Goal: Learn about a topic

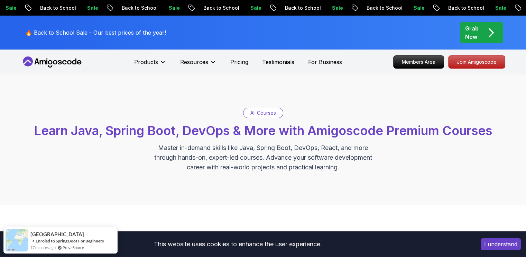
click at [511, 245] on button "I understand" at bounding box center [501, 244] width 40 height 12
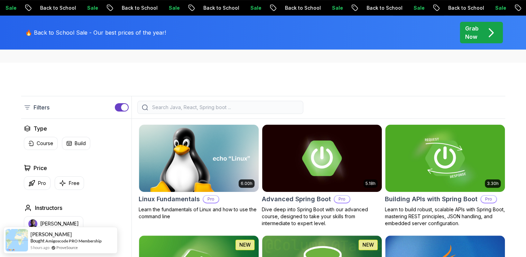
scroll to position [143, 0]
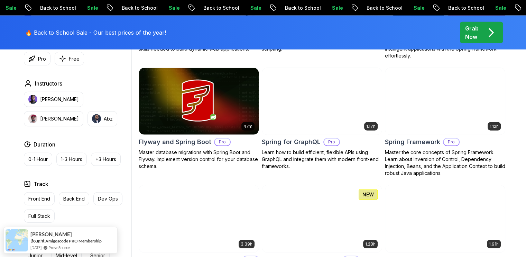
scroll to position [1741, 0]
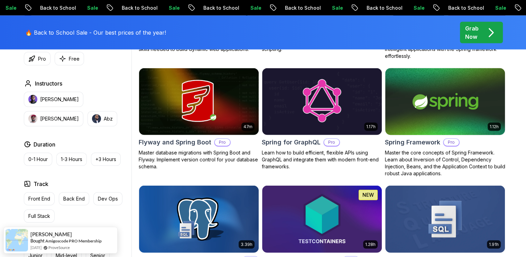
click at [465, 103] on img at bounding box center [445, 101] width 126 height 70
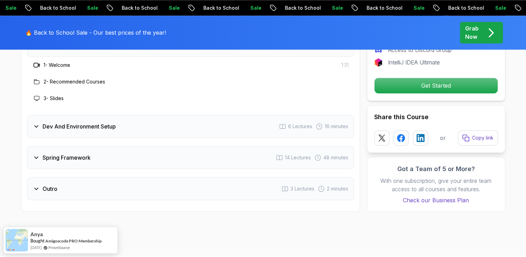
scroll to position [959, 0]
click at [70, 115] on div "Dev And Environment Setup 6 Lectures 16 minutes" at bounding box center [190, 126] width 327 height 23
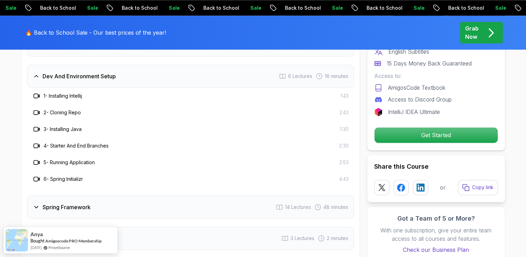
click at [61, 109] on h3 "2 - Cloning Repo" at bounding box center [62, 112] width 37 height 7
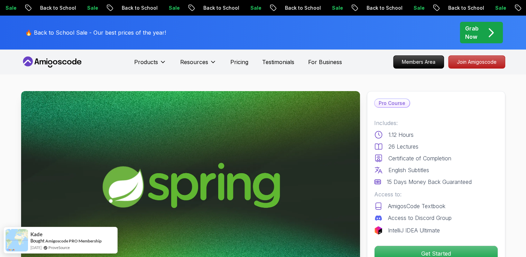
scroll to position [151, 0]
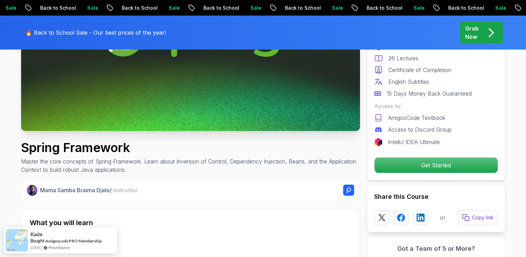
click at [149, 128] on img at bounding box center [190, 35] width 339 height 191
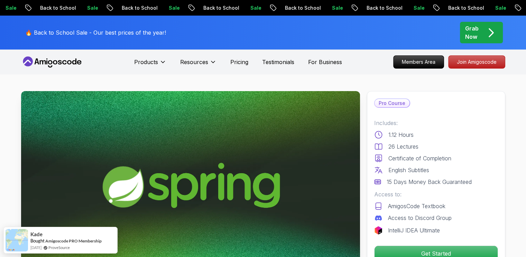
scroll to position [84, 0]
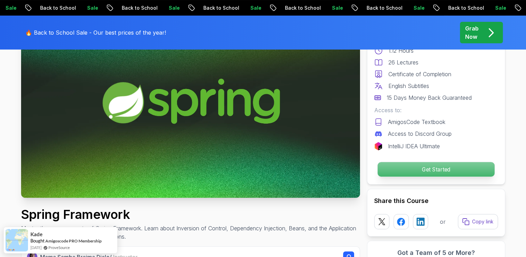
click at [440, 170] on p "Get Started" at bounding box center [435, 169] width 117 height 15
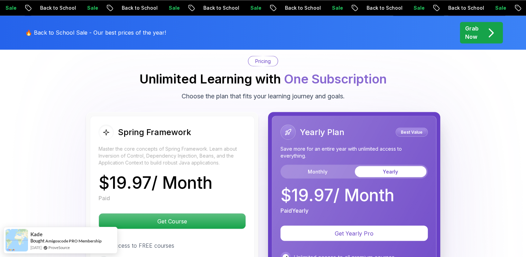
scroll to position [1253, 0]
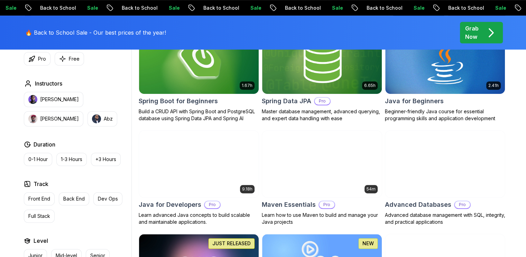
scroll to position [350, 0]
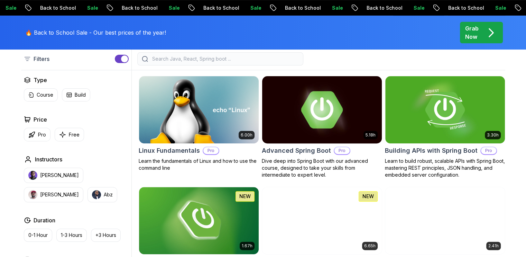
scroll to position [191, 0]
